Goal: Use online tool/utility: Utilize a website feature to perform a specific function

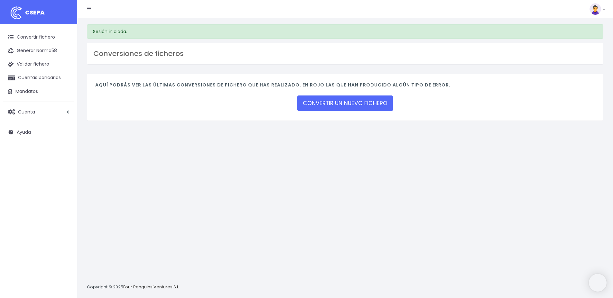
click at [187, 185] on div "Sesión iniciada. Conversiones de ficheros Aquí podrás ver las últimas conversio…" at bounding box center [345, 158] width 536 height 280
click at [36, 34] on link "Convertir fichero" at bounding box center [38, 38] width 71 height 14
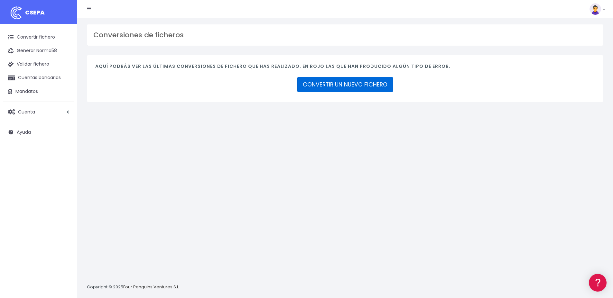
click at [343, 87] on link "CONVERTIR UN NUEVO FICHERO" at bounding box center [345, 84] width 96 height 15
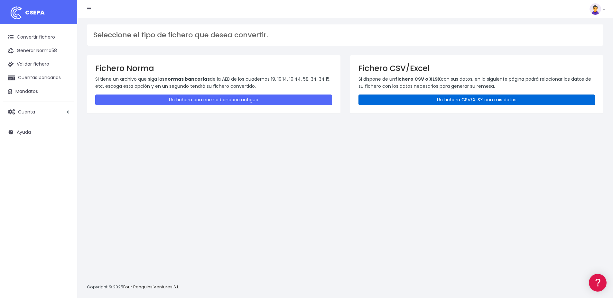
click at [478, 99] on link "Un fichero CSV/XLSX con mis datos" at bounding box center [477, 100] width 237 height 11
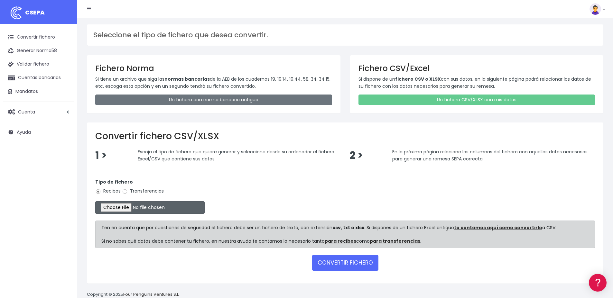
click at [120, 206] on input "file" at bounding box center [149, 208] width 109 height 13
type input "C:\fakepath\nor5801.txt"
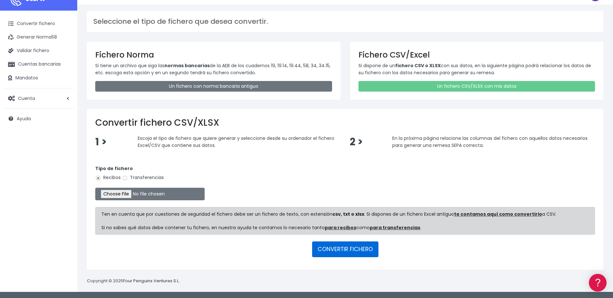
click at [349, 250] on button "CONVERTIR FICHERO" at bounding box center [345, 249] width 66 height 15
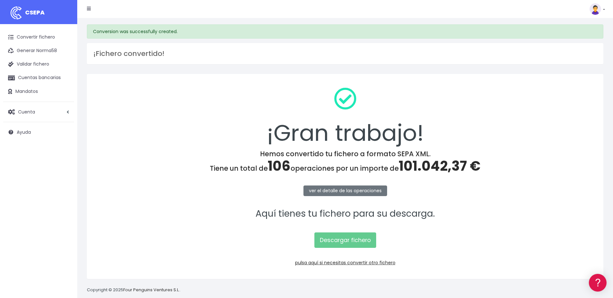
scroll to position [9, 0]
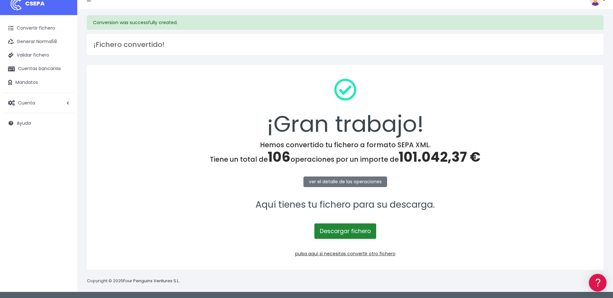
click at [356, 232] on link "Descargar fichero" at bounding box center [346, 231] width 62 height 15
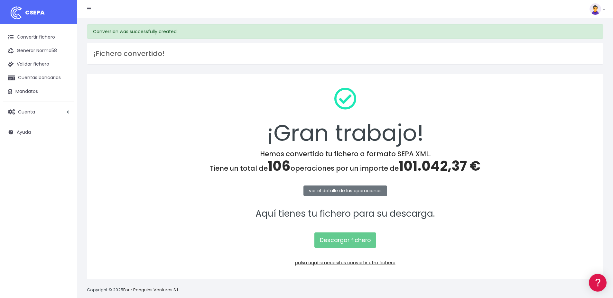
click at [37, 13] on span "CSEPA" at bounding box center [35, 12] width 20 height 8
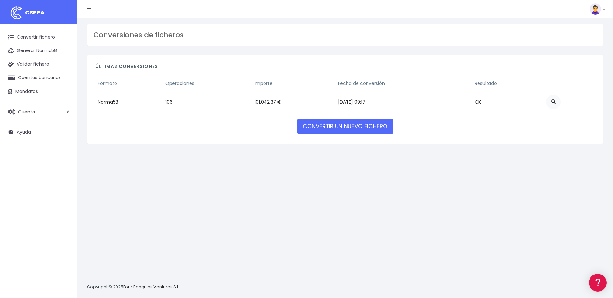
drag, startPoint x: 603, startPoint y: 3, endPoint x: 369, endPoint y: 178, distance: 292.5
click at [369, 178] on div "Conversiones de ficheros Últimas conversiones Formato Operaciones Importe Fecha…" at bounding box center [345, 158] width 536 height 280
click at [361, 126] on link "CONVERTIR UN NUEVO FICHERO" at bounding box center [345, 126] width 96 height 15
